Goal: Information Seeking & Learning: Learn about a topic

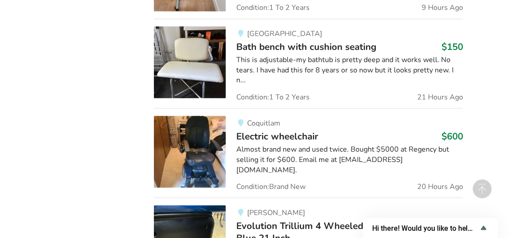
scroll to position [1396, 0]
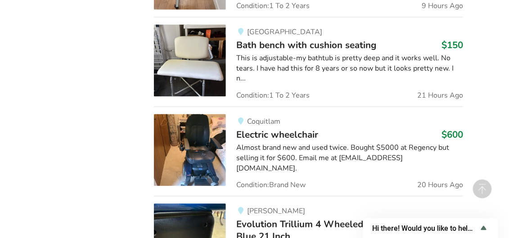
click at [195, 123] on img at bounding box center [190, 150] width 72 height 72
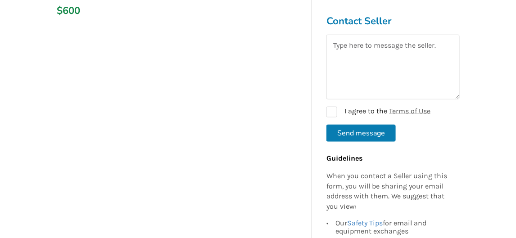
scroll to position [120, 0]
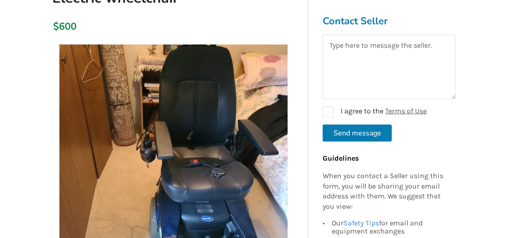
click at [248, 143] on img at bounding box center [173, 159] width 228 height 228
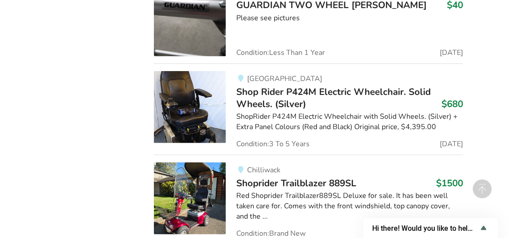
scroll to position [2806, 0]
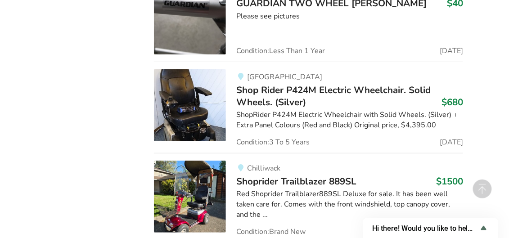
click at [171, 69] on img at bounding box center [190, 105] width 72 height 72
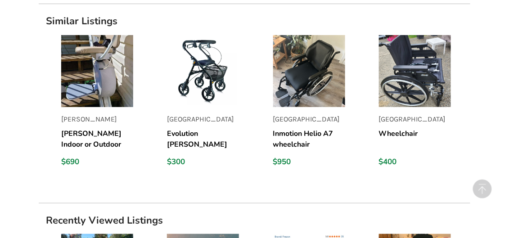
scroll to position [960, 0]
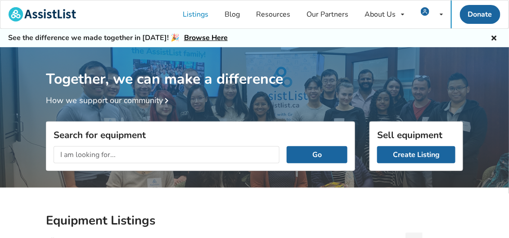
click at [121, 153] on input "text" at bounding box center [167, 154] width 226 height 17
type input "free"
click at [319, 150] on button "Go" at bounding box center [317, 154] width 61 height 17
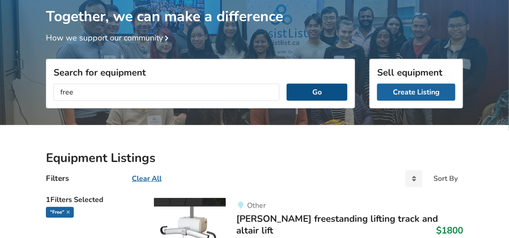
scroll to position [60, 0]
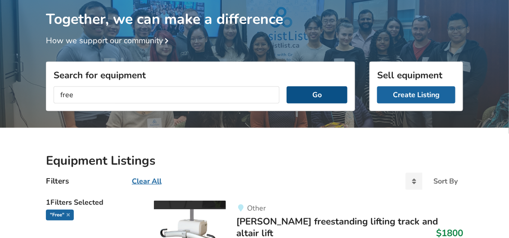
click at [316, 90] on button "Go" at bounding box center [317, 94] width 61 height 17
click at [311, 95] on button "Go" at bounding box center [317, 94] width 61 height 17
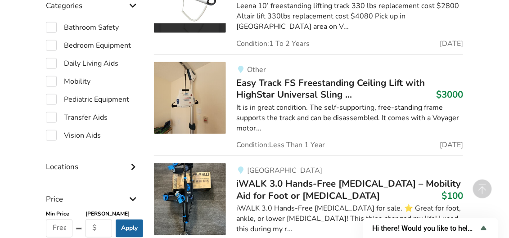
scroll to position [300, 0]
click at [49, 79] on label "Mobility" at bounding box center [68, 81] width 45 height 11
checkbox input "true"
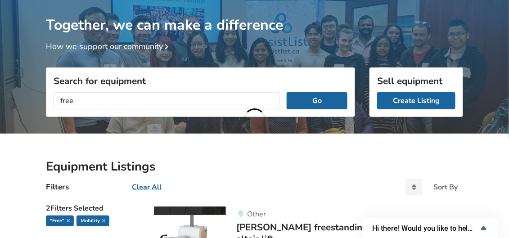
scroll to position [45, 0]
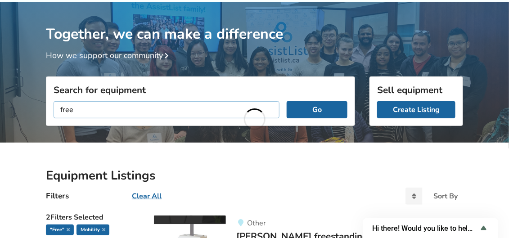
click at [94, 109] on input "free" at bounding box center [167, 109] width 226 height 17
type input "f"
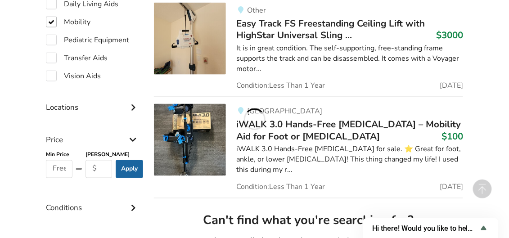
scroll to position [360, 0]
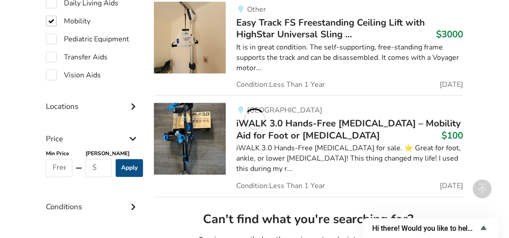
click at [130, 164] on button "Apply" at bounding box center [129, 168] width 27 height 18
click at [100, 166] on input "text" at bounding box center [98, 168] width 27 height 18
type input "20"
click at [132, 166] on button "Apply" at bounding box center [129, 168] width 27 height 18
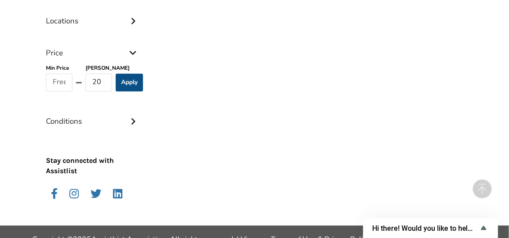
scroll to position [459, 0]
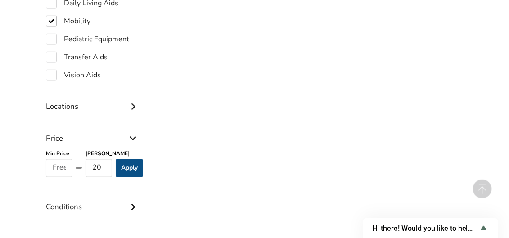
scroll to position [300, 0]
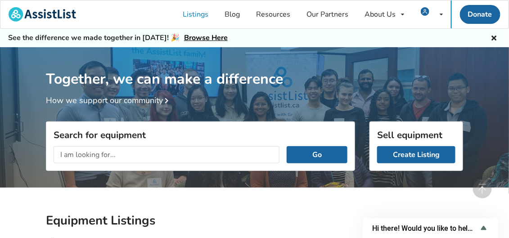
scroll to position [473, 0]
